Goal: Obtain resource: Download file/media

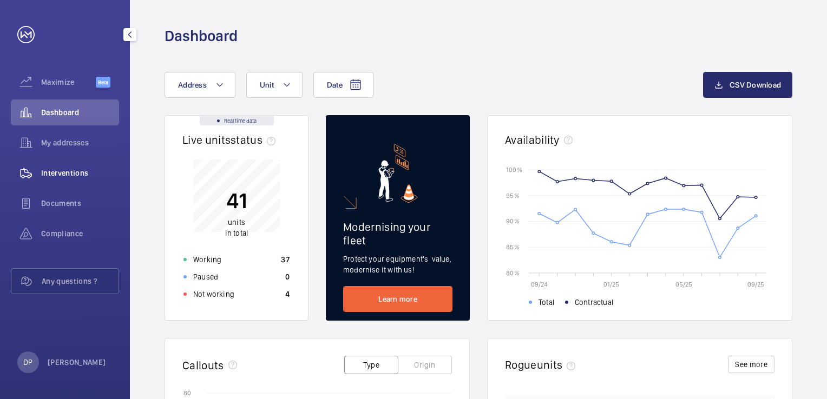
click at [61, 169] on span "Interventions" at bounding box center [80, 173] width 78 height 11
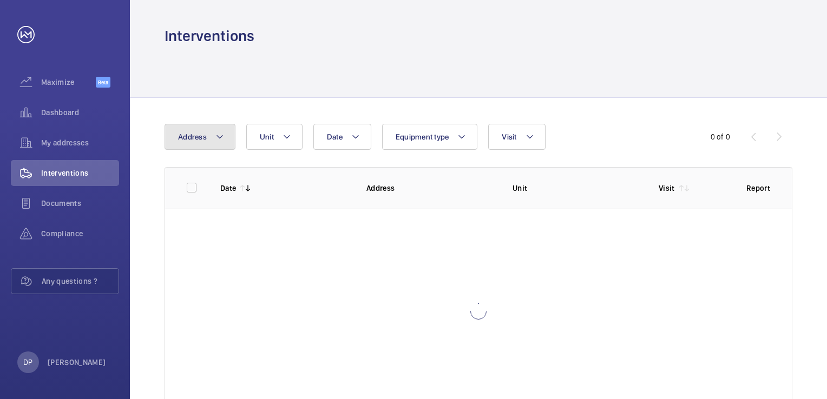
click at [227, 135] on button "Address" at bounding box center [199, 137] width 71 height 26
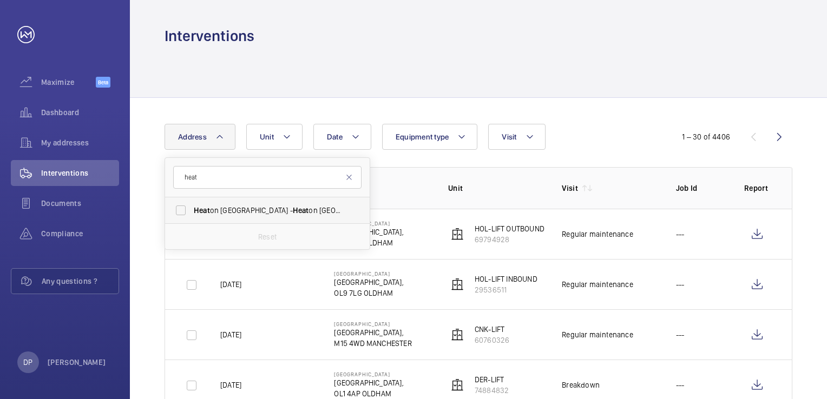
type input "heat"
click at [235, 213] on span "Heat on [GEOGRAPHIC_DATA] - [GEOGRAPHIC_DATA], [GEOGRAPHIC_DATA]" at bounding box center [268, 210] width 149 height 11
click at [192, 213] on input "Heat on [GEOGRAPHIC_DATA] - [GEOGRAPHIC_DATA], [GEOGRAPHIC_DATA]" at bounding box center [181, 211] width 22 height 22
checkbox input "true"
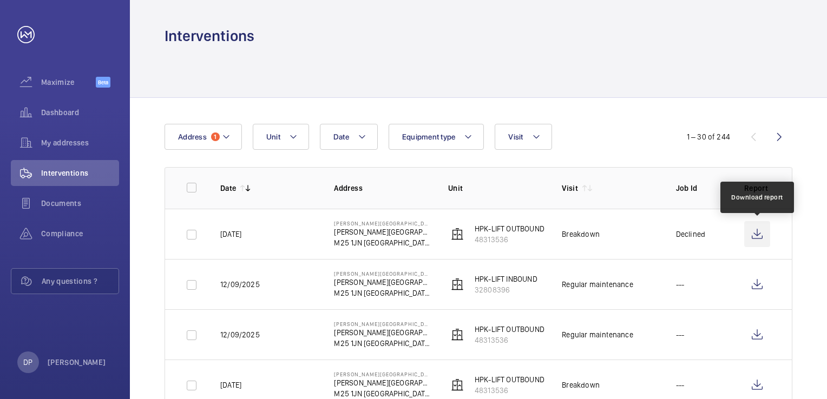
click at [760, 230] on wm-front-icon-button at bounding box center [757, 234] width 26 height 26
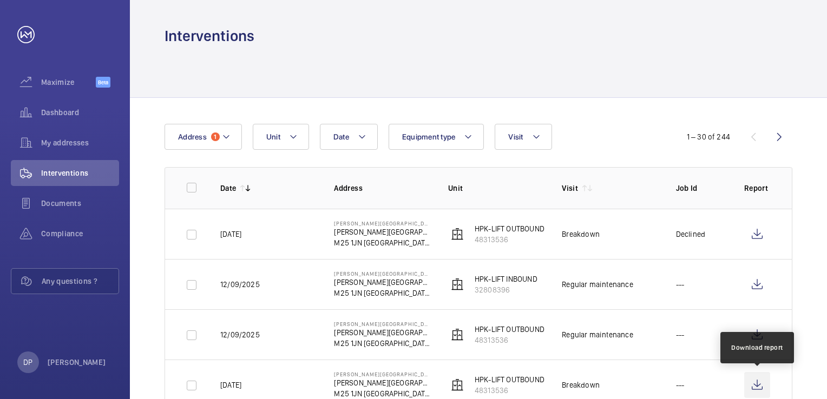
click at [753, 386] on wm-front-icon-button at bounding box center [757, 385] width 26 height 26
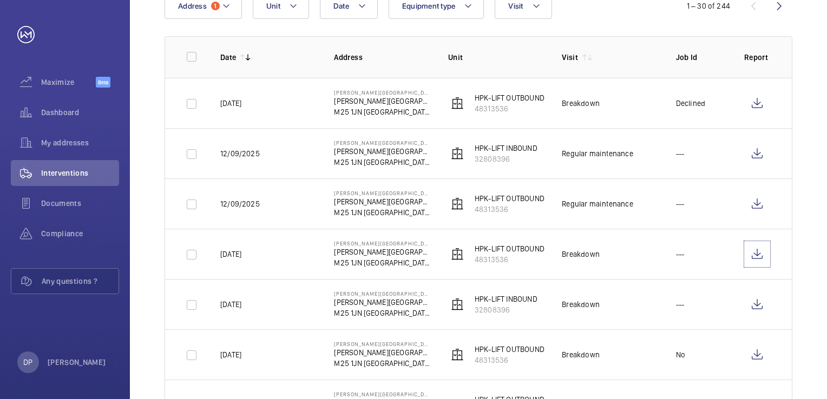
scroll to position [151, 0]
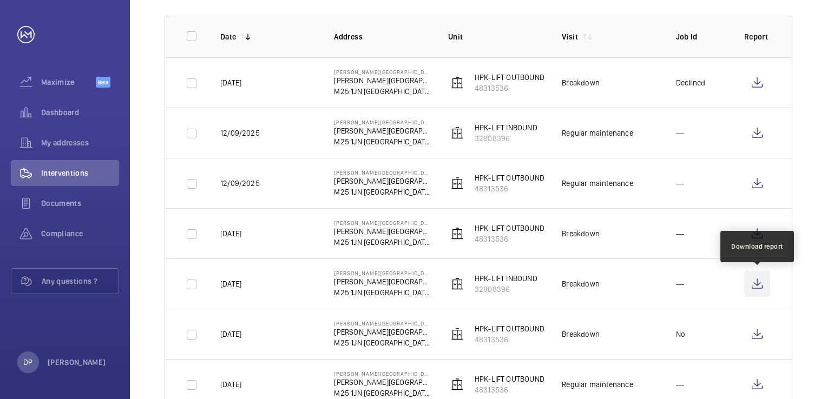
click at [759, 287] on wm-front-icon-button at bounding box center [757, 284] width 26 height 26
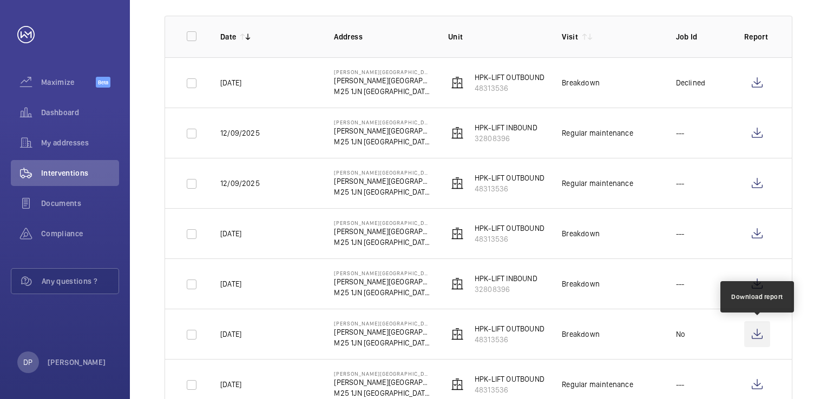
click at [756, 334] on wm-front-icon-button at bounding box center [757, 334] width 26 height 26
